Goal: Task Accomplishment & Management: Use online tool/utility

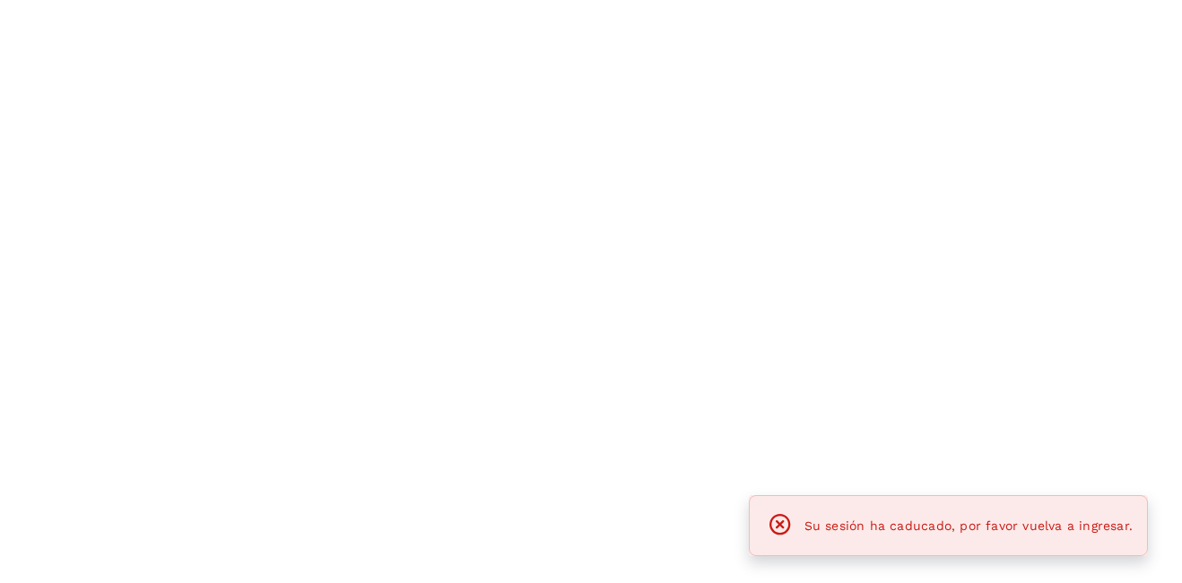
click at [702, 387] on div at bounding box center [591, 291] width 1182 height 583
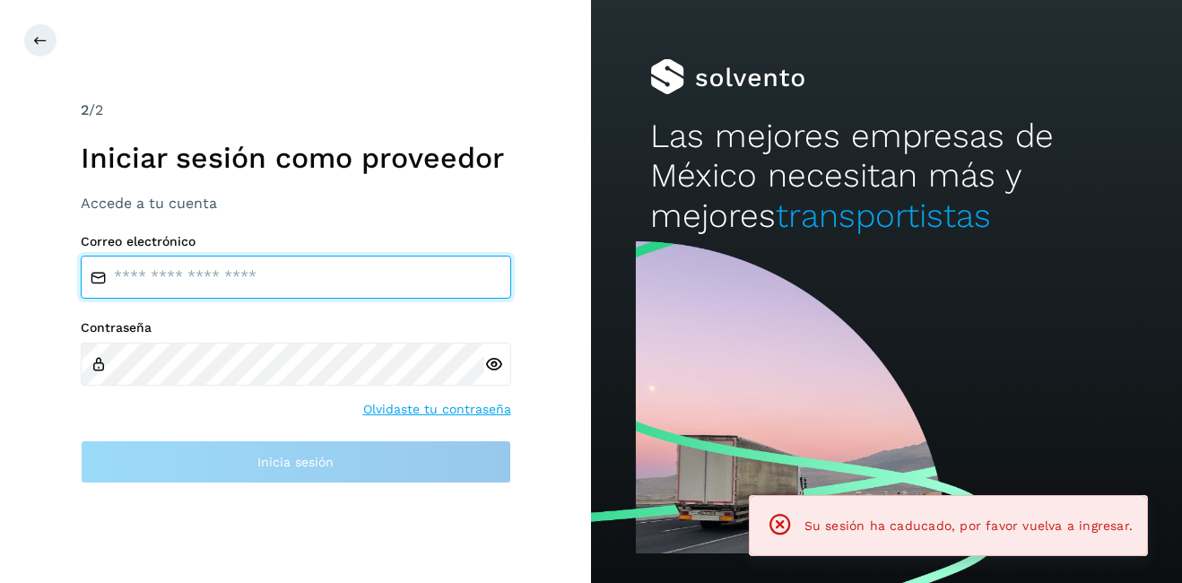
type input "**********"
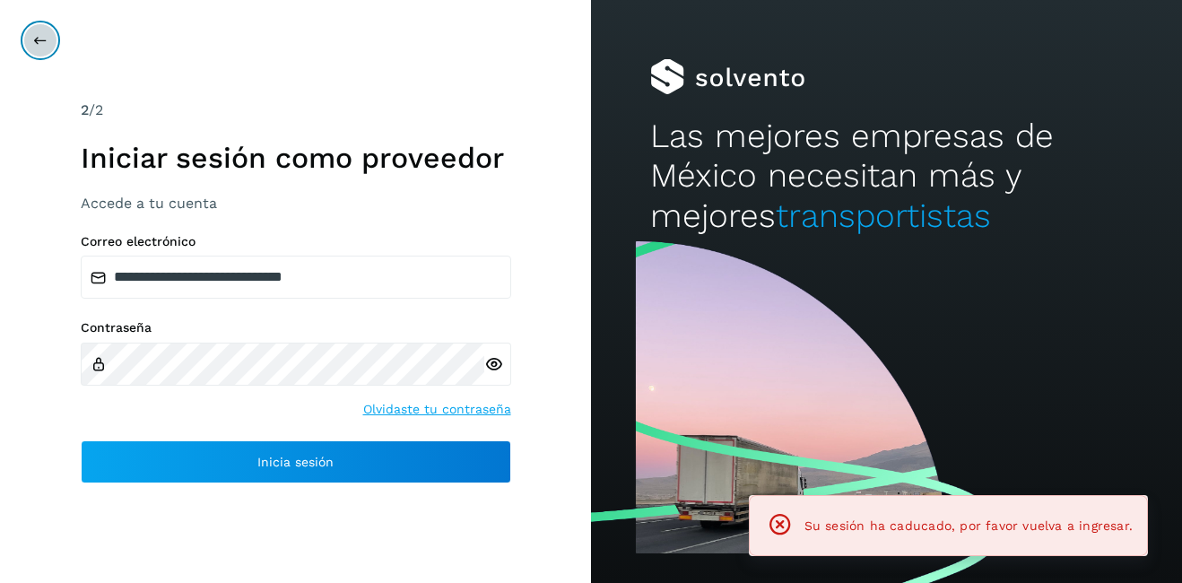
click at [27, 38] on button at bounding box center [40, 40] width 34 height 34
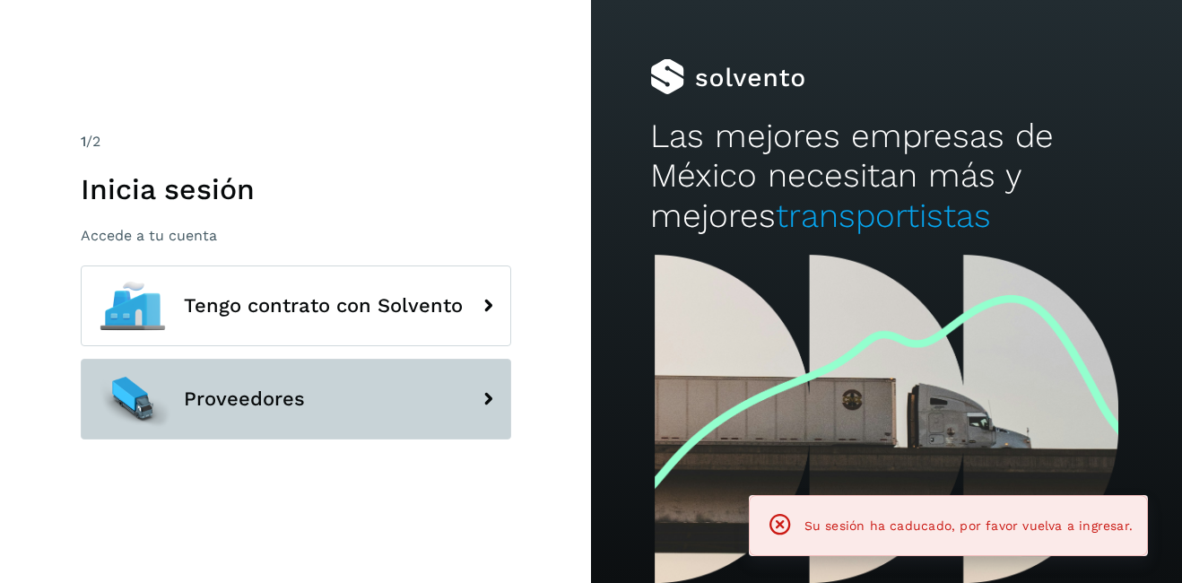
click at [253, 386] on button "Proveedores" at bounding box center [296, 399] width 430 height 81
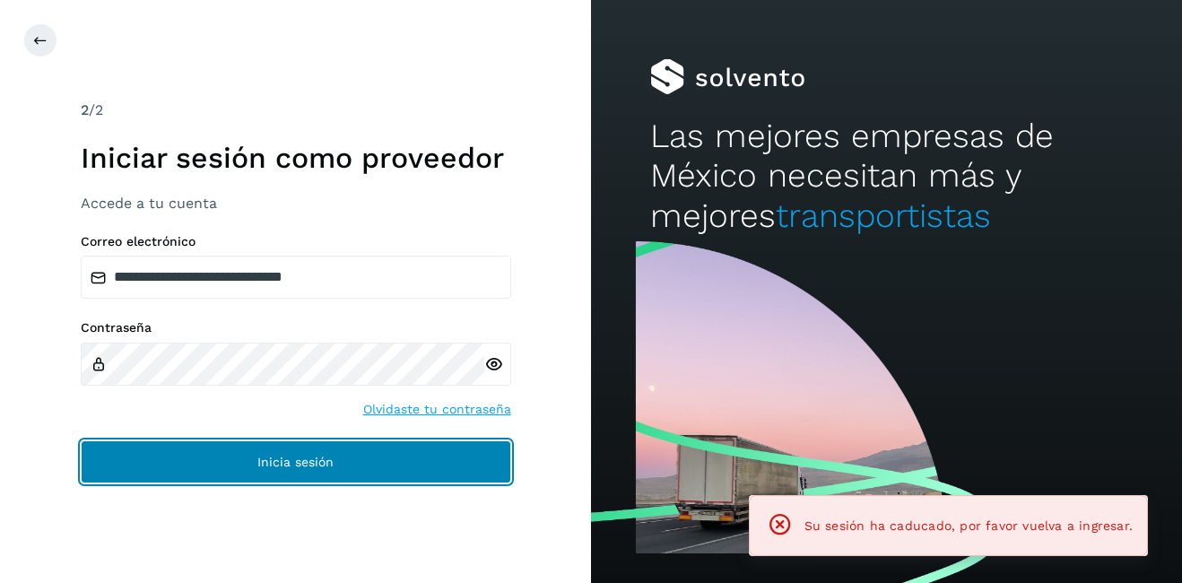
click at [260, 445] on button "Inicia sesión" at bounding box center [296, 461] width 430 height 43
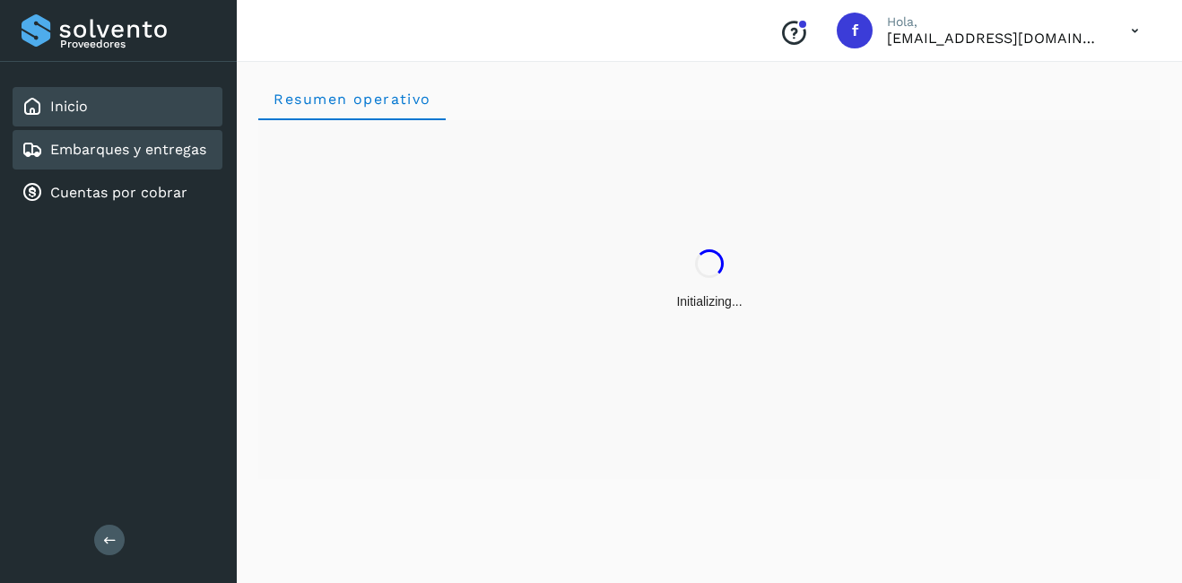
click at [126, 159] on div "Embarques y entregas" at bounding box center [114, 150] width 185 height 22
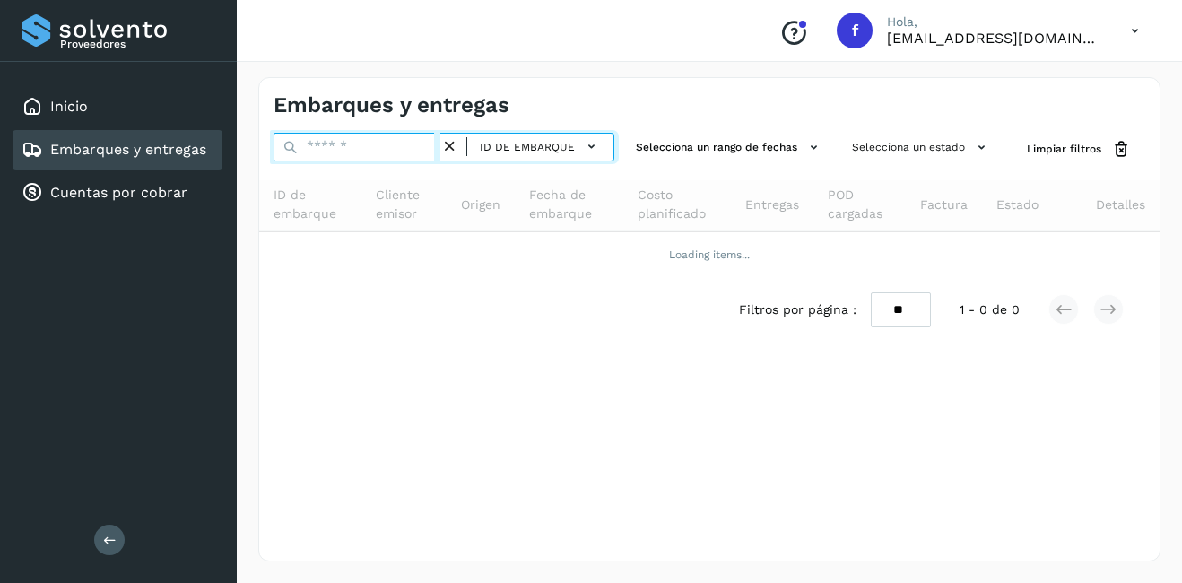
click at [385, 146] on input "text" at bounding box center [356, 147] width 167 height 29
paste input "**********"
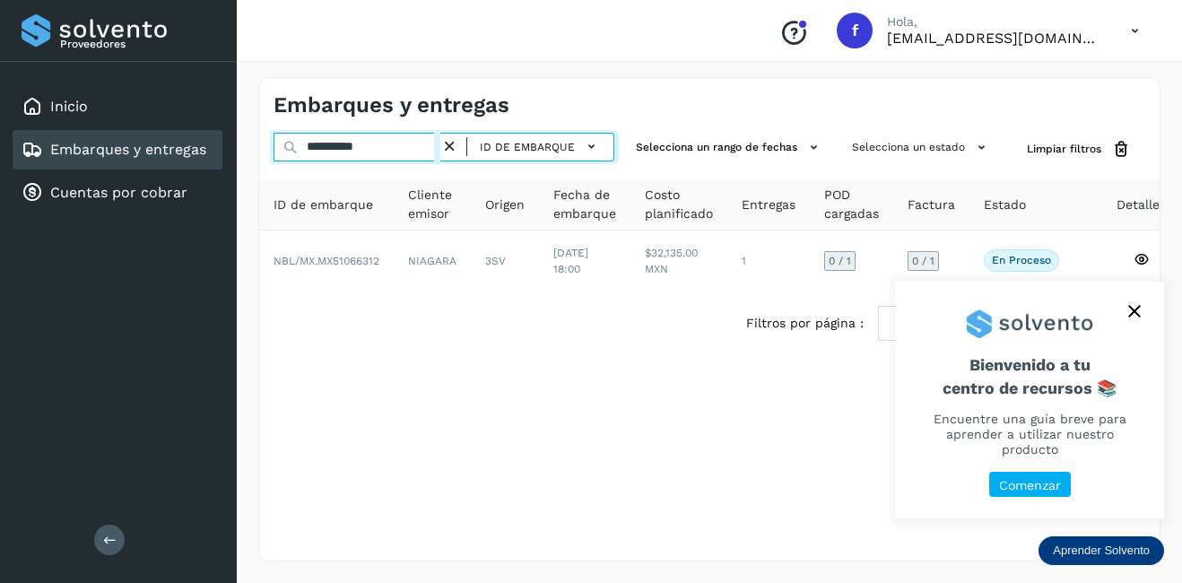
type input "**********"
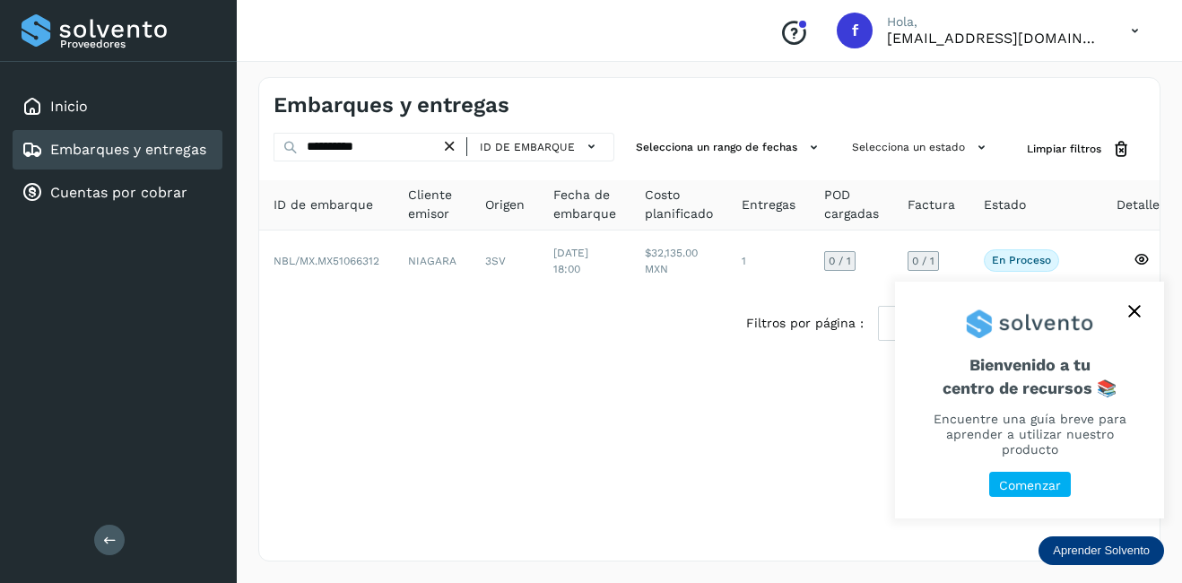
click at [1131, 315] on icon "close," at bounding box center [1134, 312] width 12 height 12
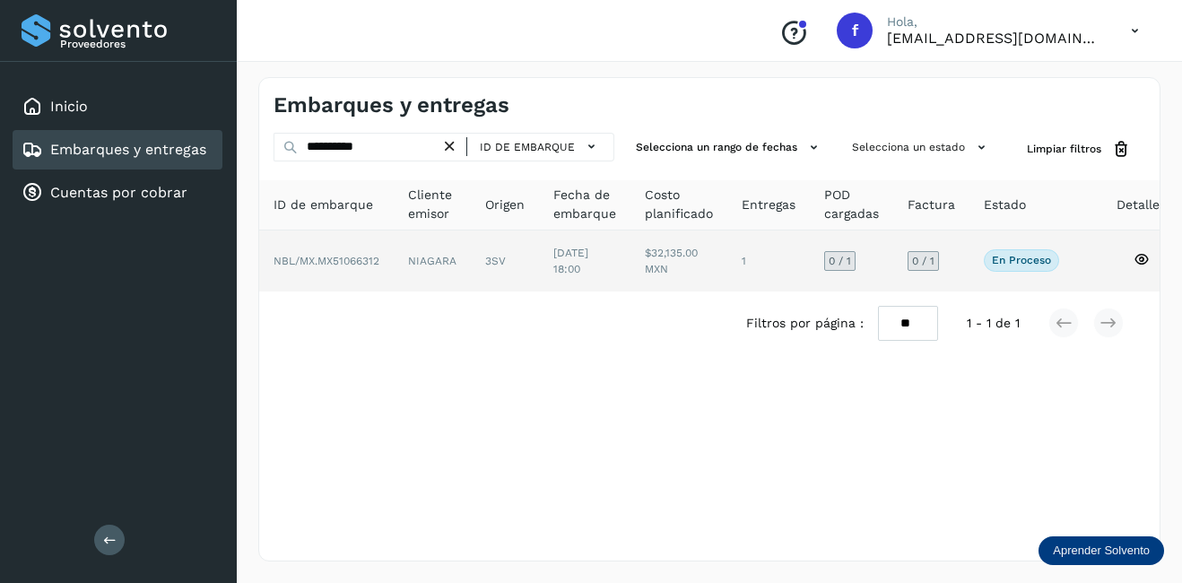
click at [588, 257] on span "[DATE] 18:00" at bounding box center [570, 261] width 35 height 29
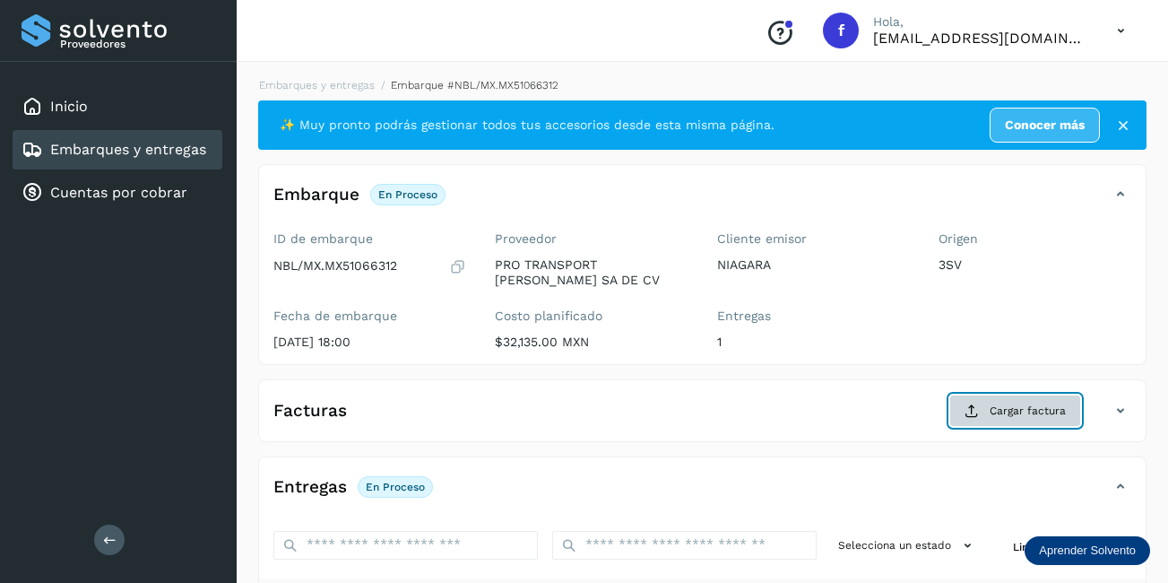
click at [1026, 411] on span "Cargar factura" at bounding box center [1028, 411] width 76 height 16
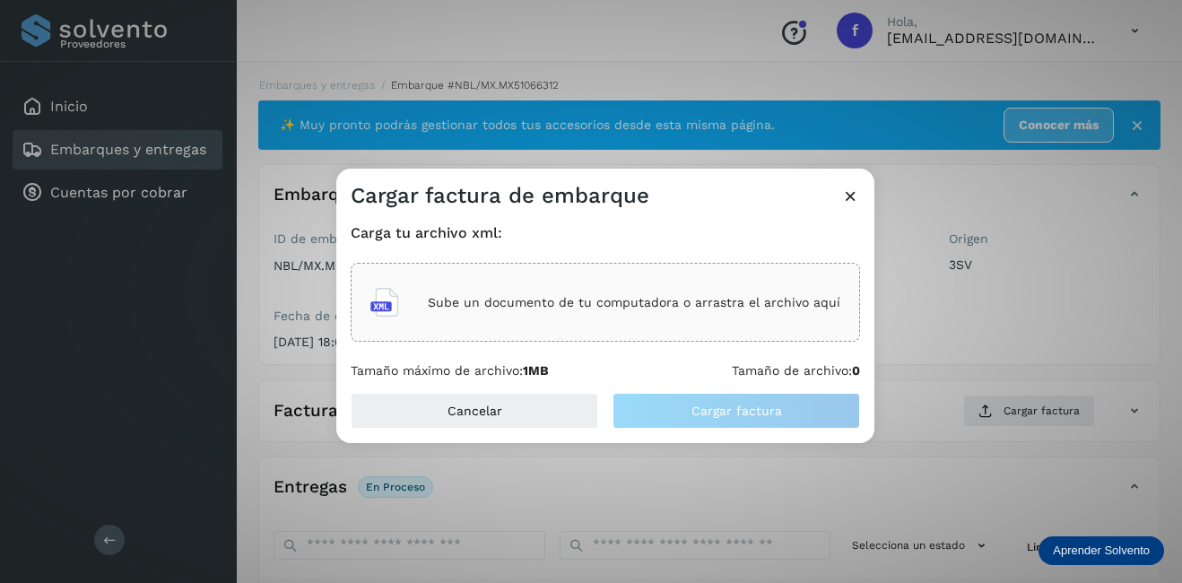
click at [568, 302] on p "Sube un documento de tu computadora o arrastra el archivo aquí" at bounding box center [634, 302] width 412 height 15
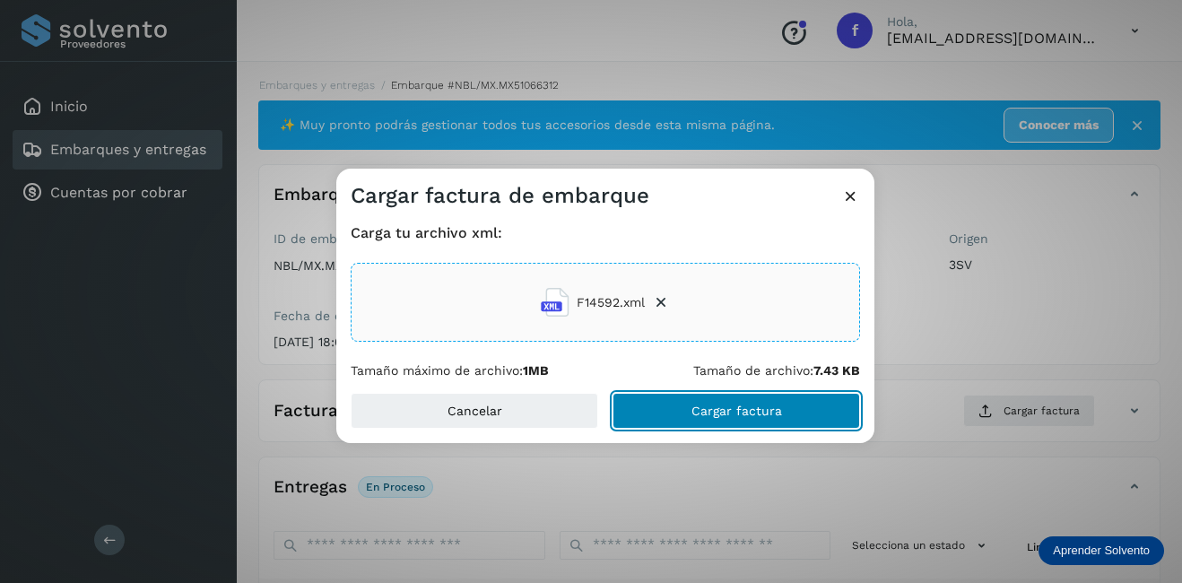
click at [733, 412] on span "Cargar factura" at bounding box center [736, 410] width 91 height 13
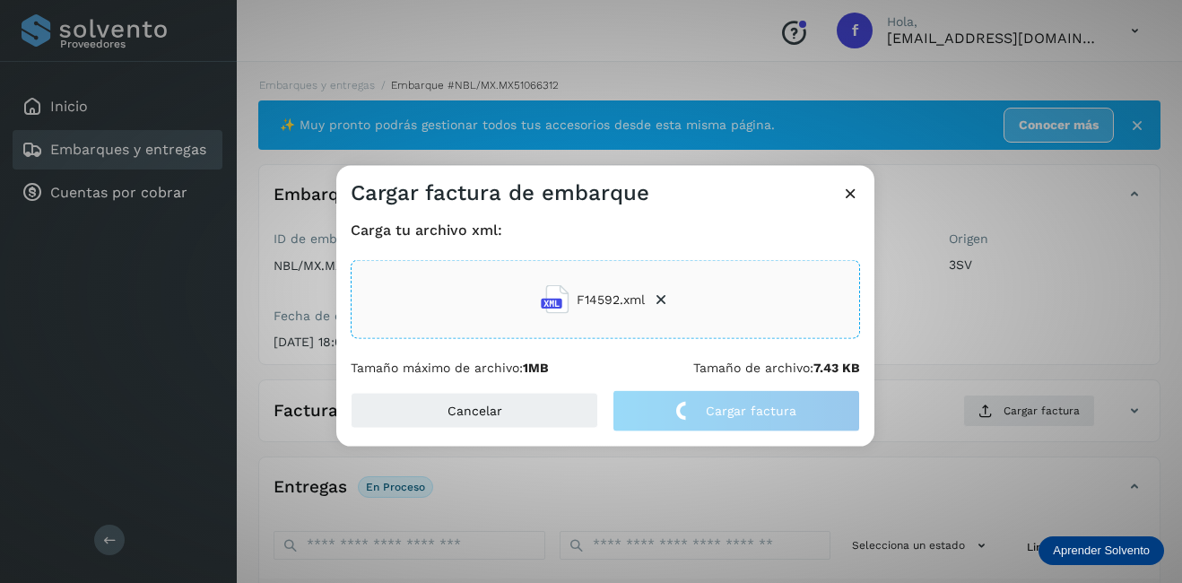
click at [983, 332] on div "Cargar factura de embarque Carga tu archivo xml: F14592.xml Tamaño máximo de ar…" at bounding box center [591, 291] width 1182 height 583
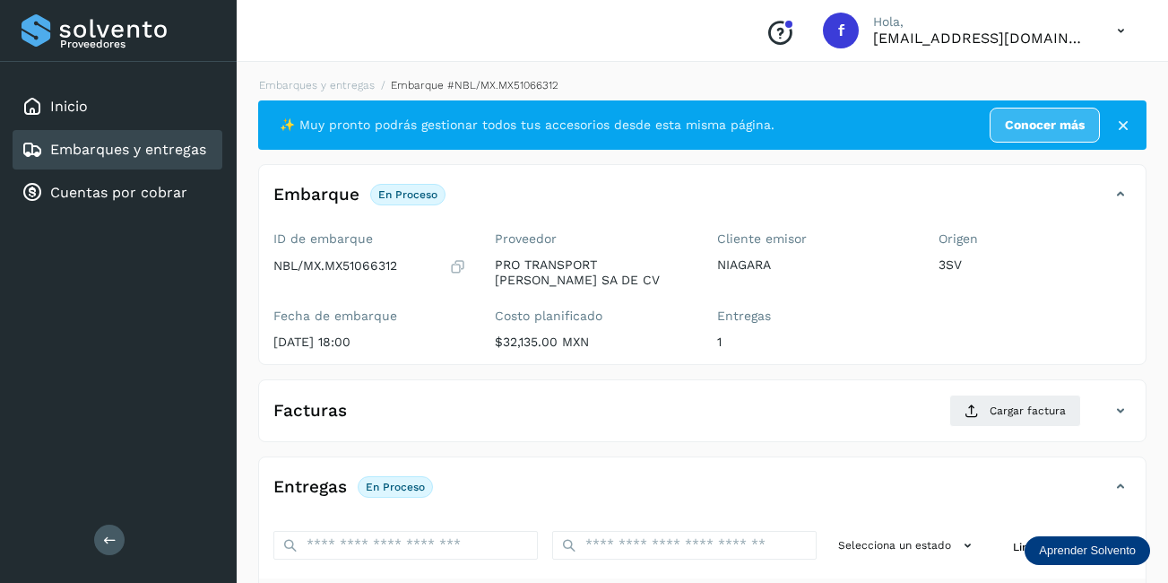
scroll to position [281, 0]
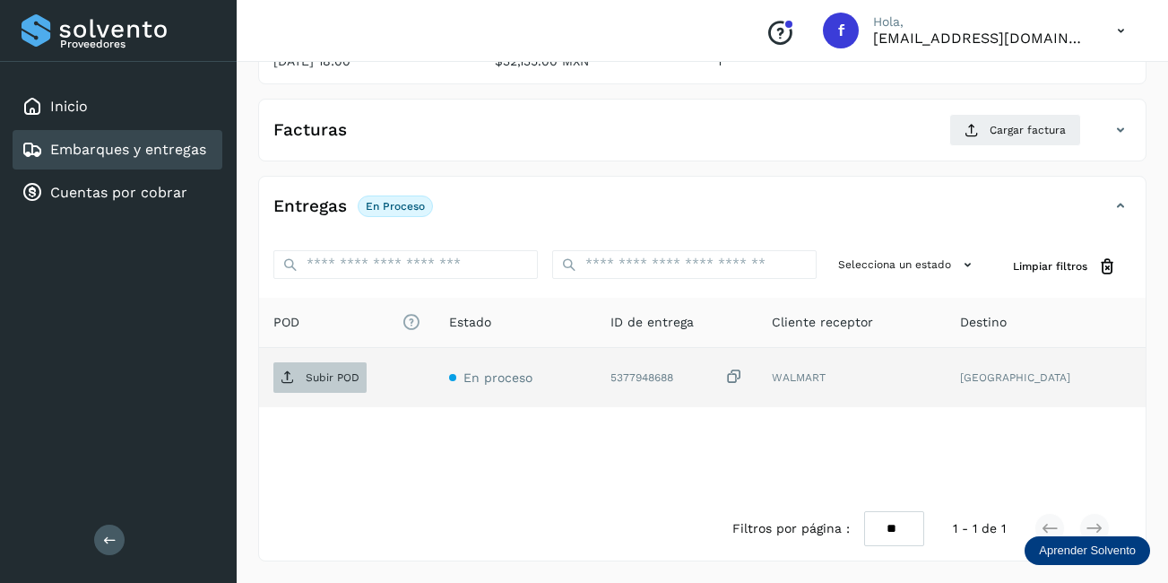
click at [337, 373] on p "Subir POD" at bounding box center [333, 377] width 54 height 13
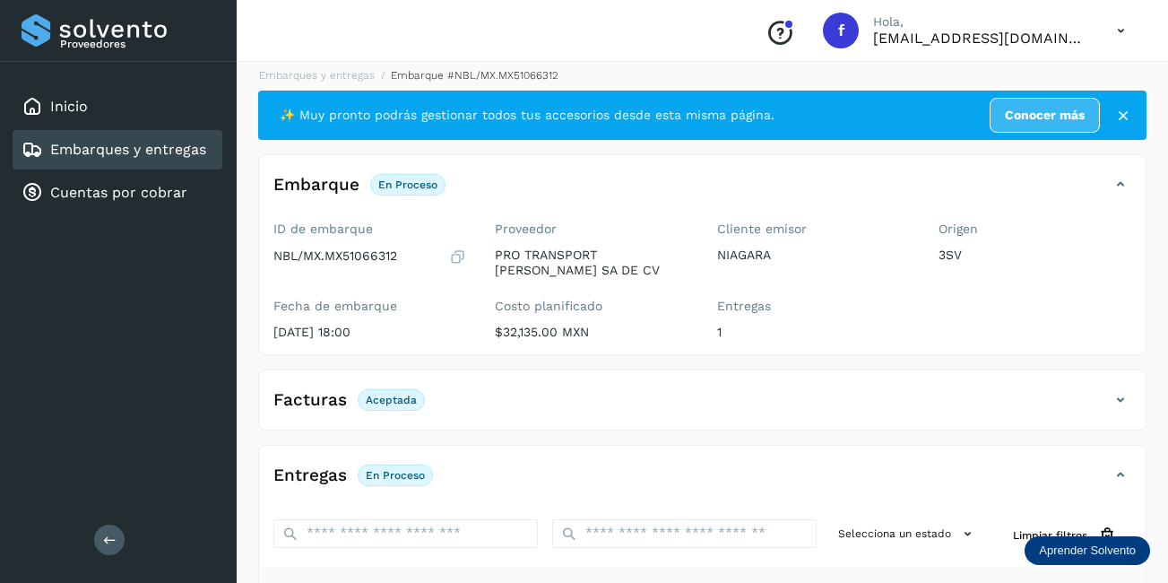
scroll to position [0, 0]
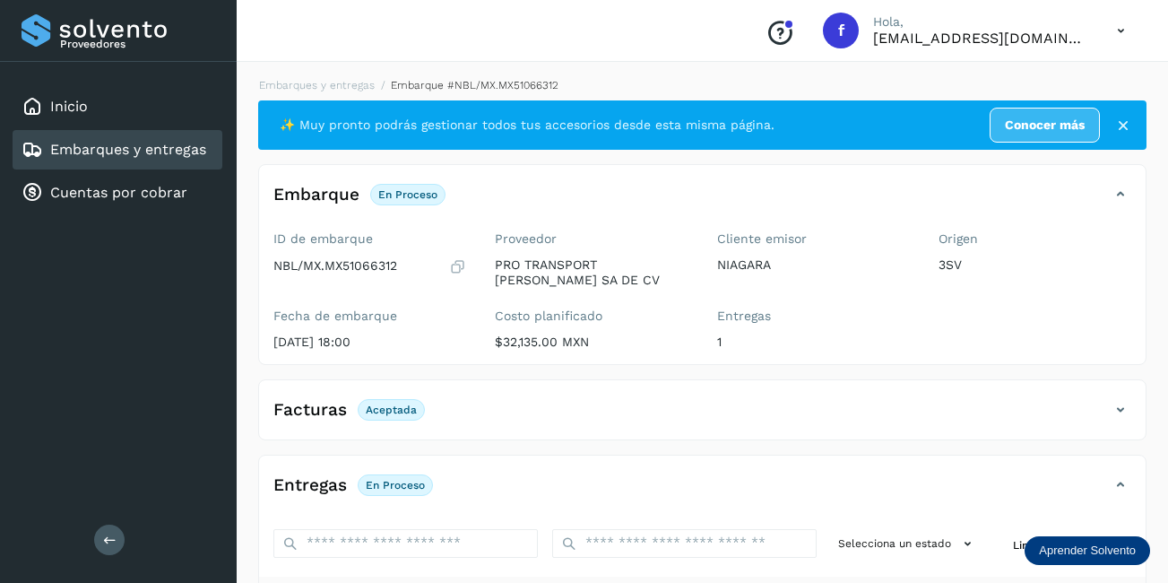
click at [143, 153] on link "Embarques y entregas" at bounding box center [128, 149] width 156 height 17
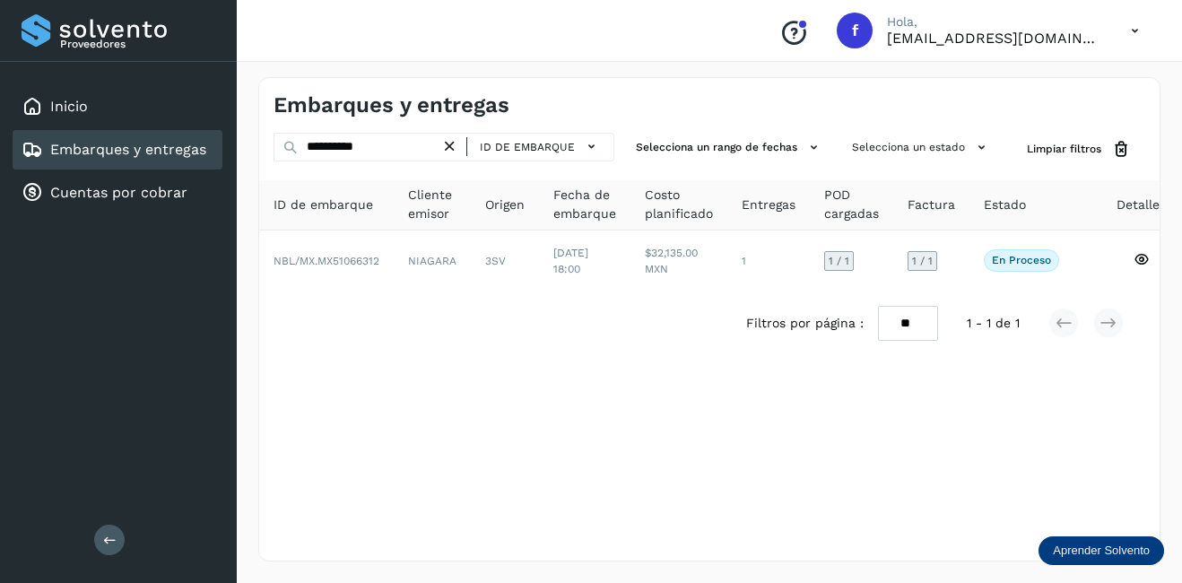
click at [448, 152] on icon at bounding box center [449, 146] width 19 height 19
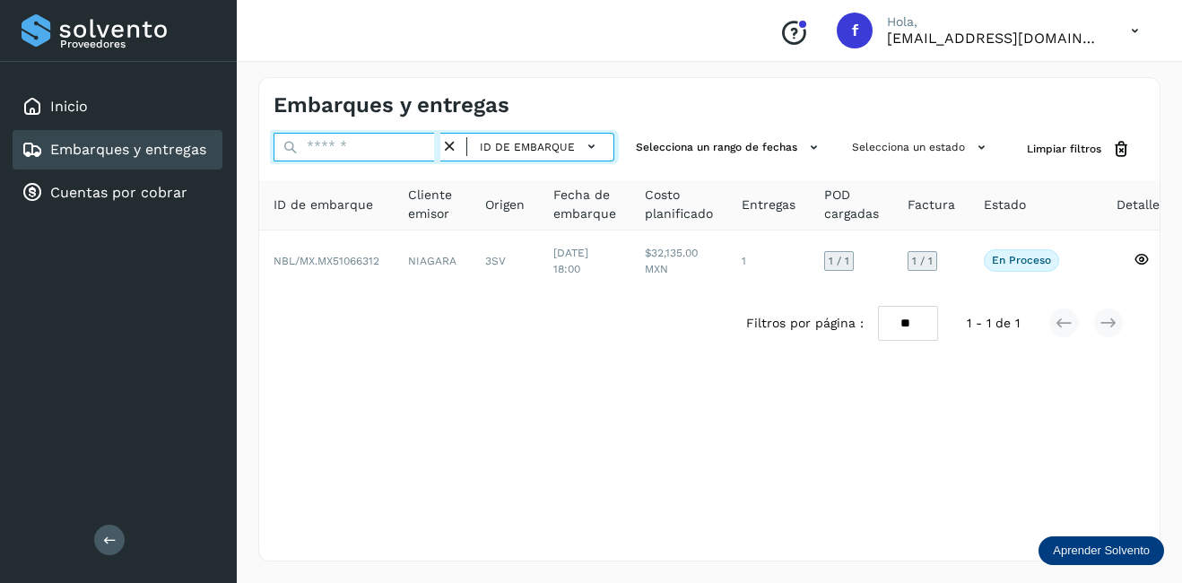
click at [393, 152] on input "text" at bounding box center [356, 147] width 167 height 29
paste input "**********"
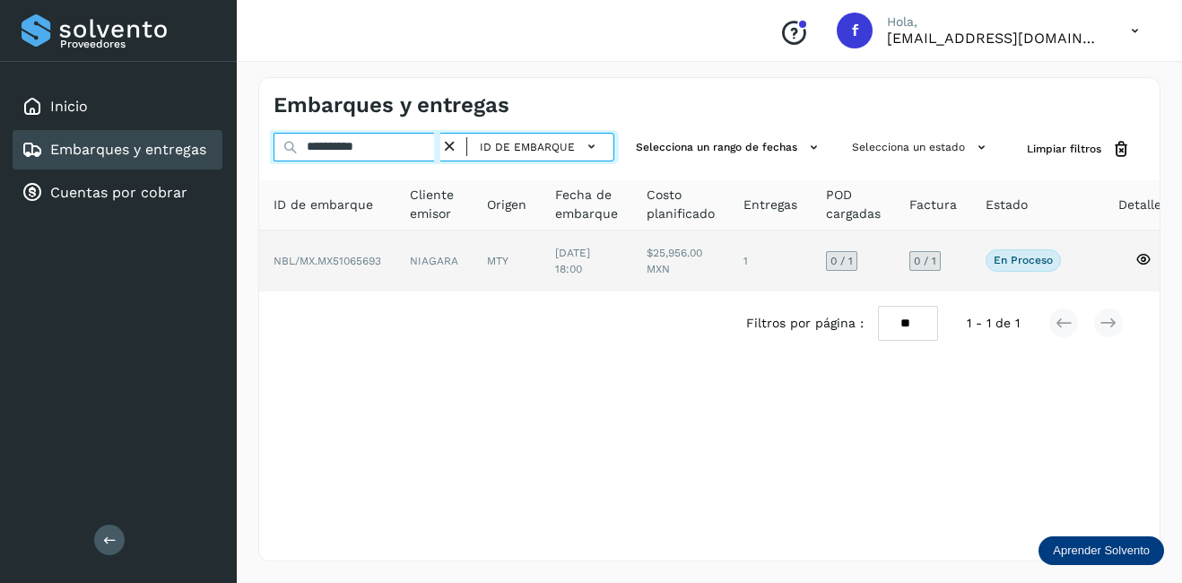
type input "**********"
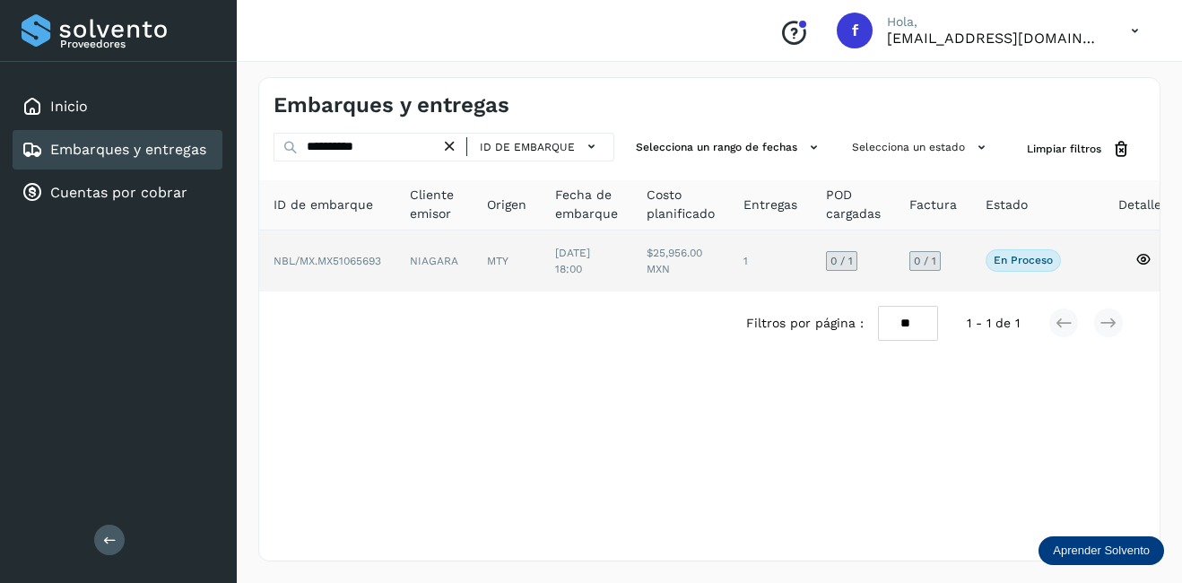
click at [473, 257] on td "NIAGARA" at bounding box center [507, 260] width 68 height 61
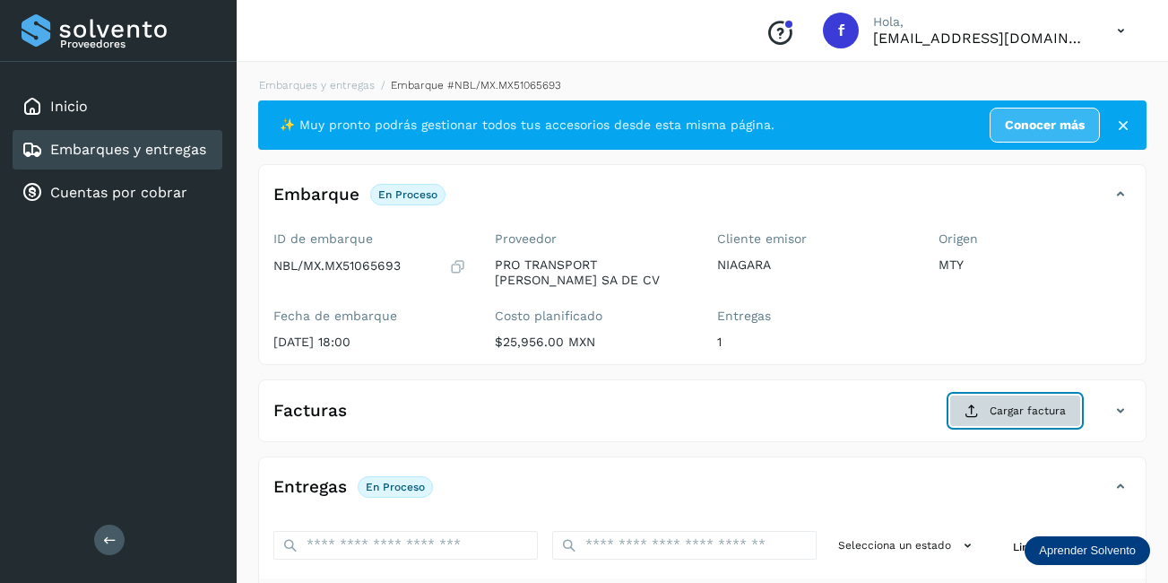
click at [1003, 412] on span "Cargar factura" at bounding box center [1028, 411] width 76 height 16
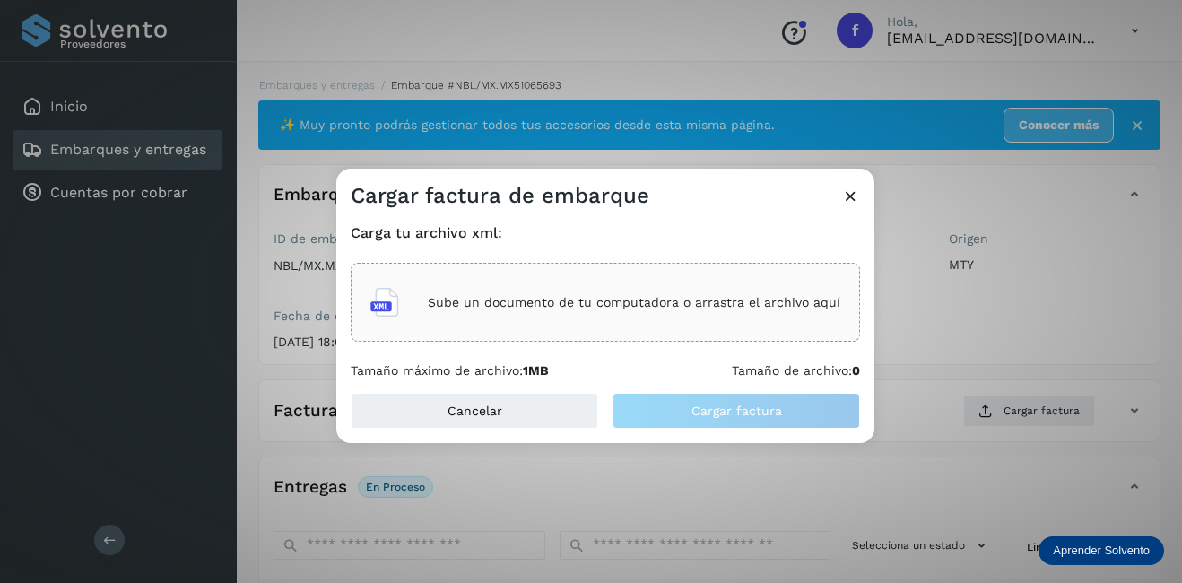
click at [470, 282] on div "Sube un documento de tu computadora o arrastra el archivo aquí" at bounding box center [605, 302] width 470 height 48
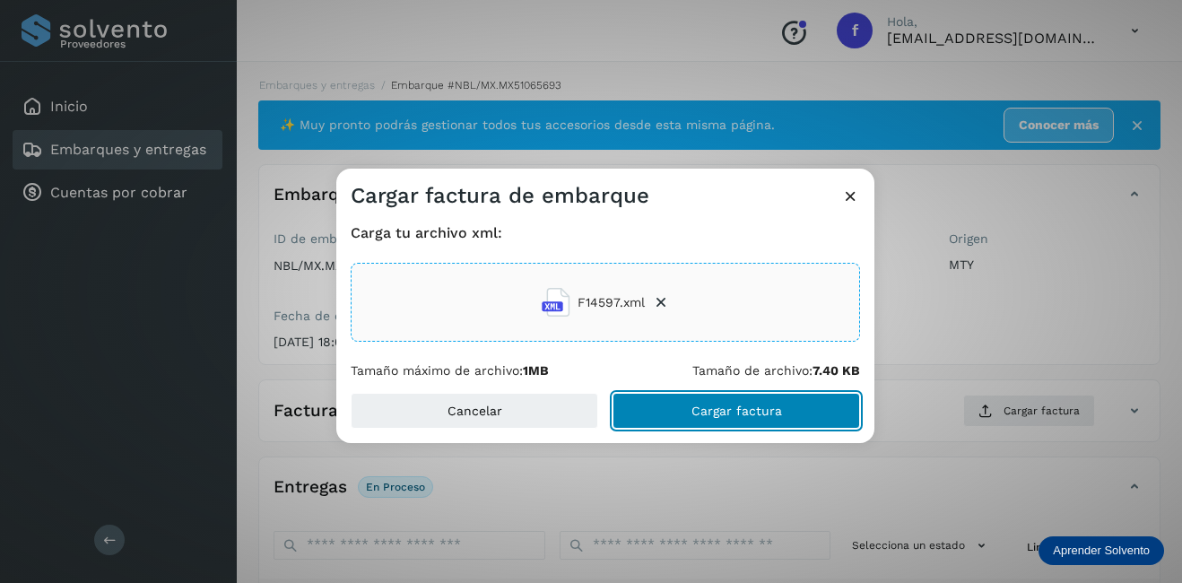
click at [773, 405] on span "Cargar factura" at bounding box center [736, 410] width 91 height 13
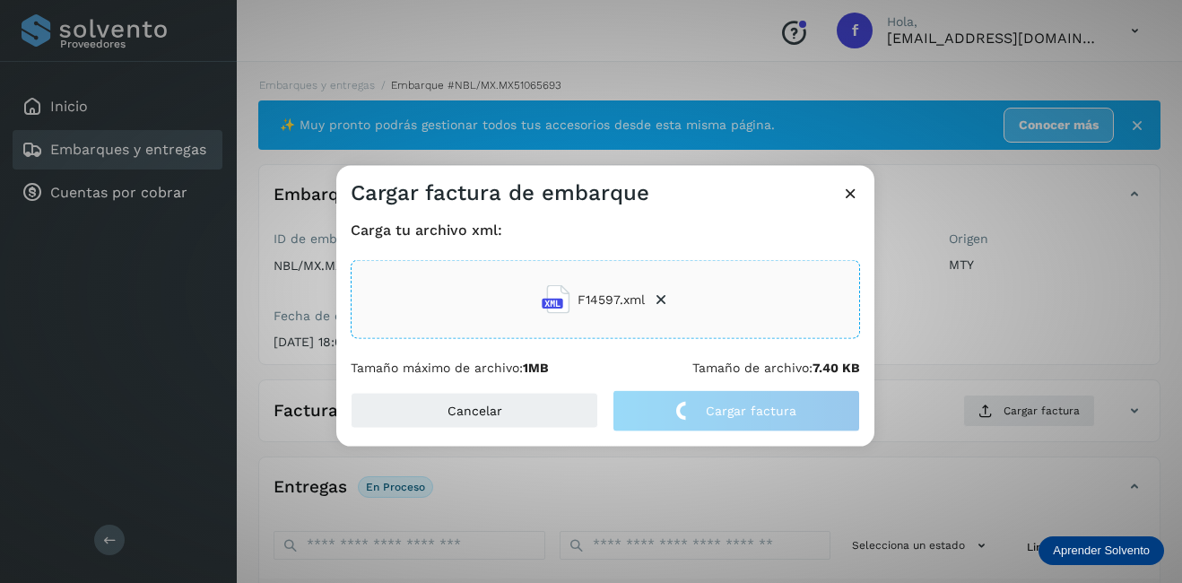
click at [1039, 282] on div "Cargar factura de embarque Carga tu archivo xml: F14597.xml Tamaño máximo de ar…" at bounding box center [591, 291] width 1182 height 583
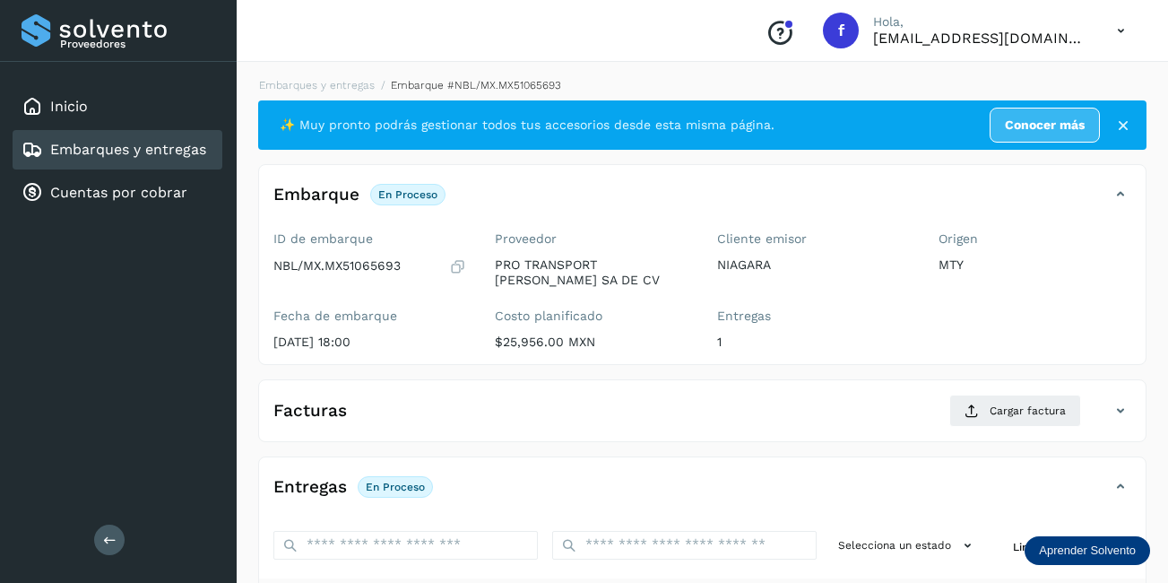
scroll to position [281, 0]
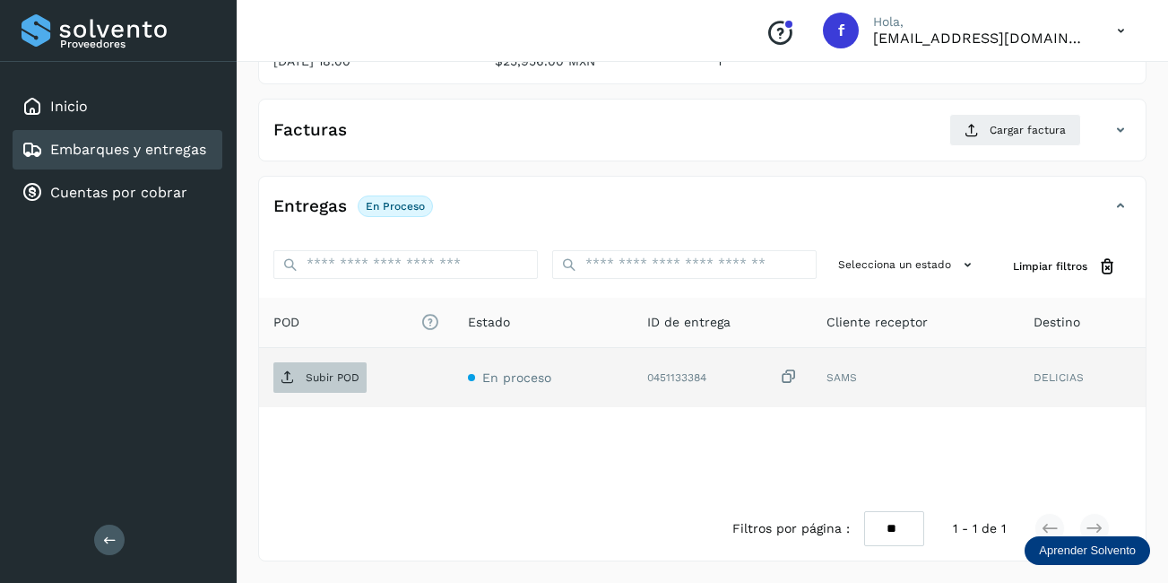
click at [293, 369] on span "Subir POD" at bounding box center [319, 377] width 93 height 29
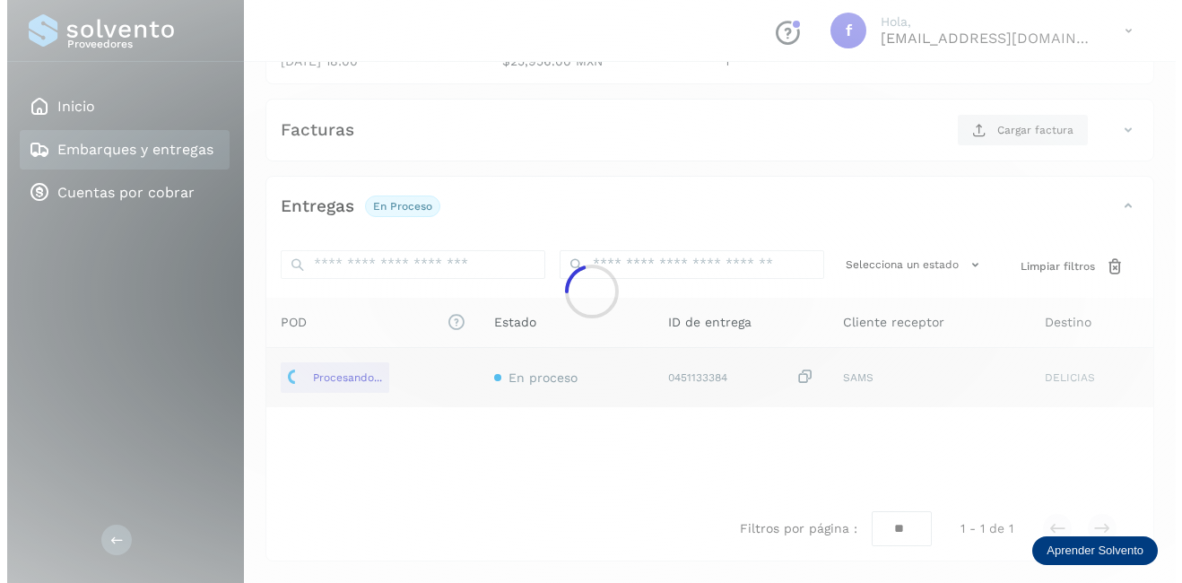
scroll to position [0, 0]
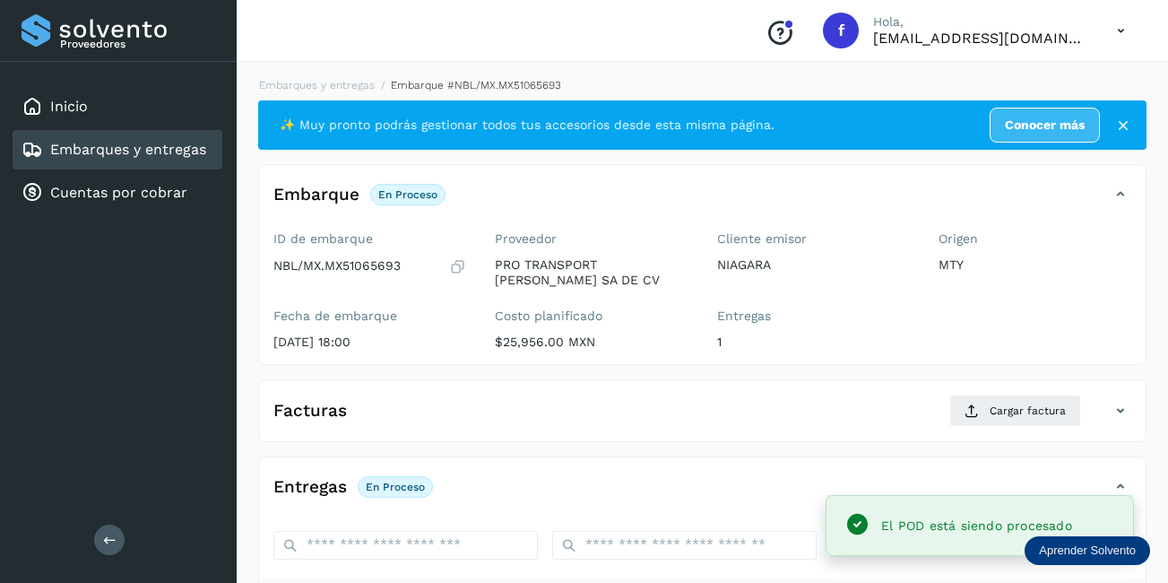
click at [139, 143] on link "Embarques y entregas" at bounding box center [128, 149] width 156 height 17
